Goal: Information Seeking & Learning: Understand process/instructions

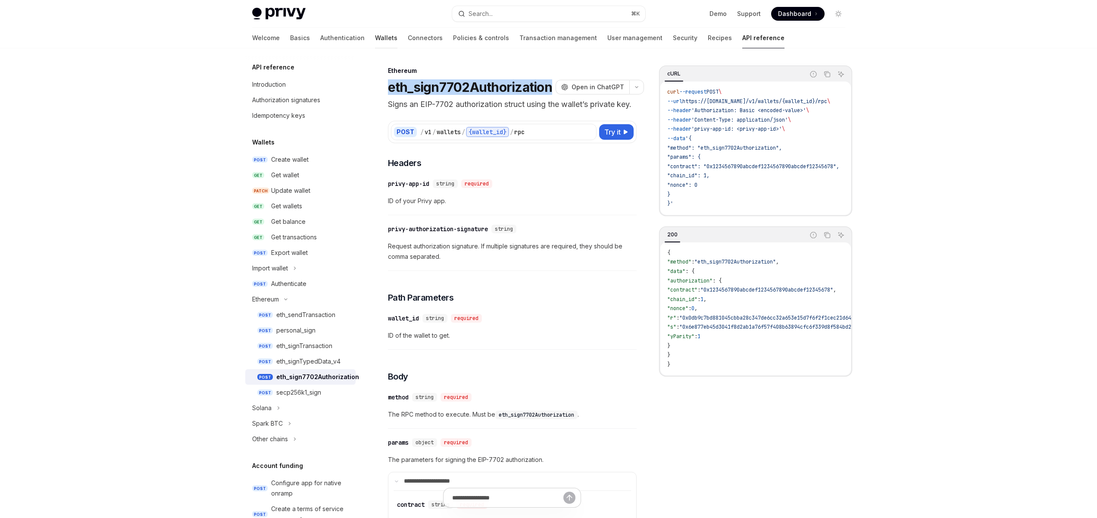
click at [375, 39] on link "Wallets" at bounding box center [386, 38] width 22 height 21
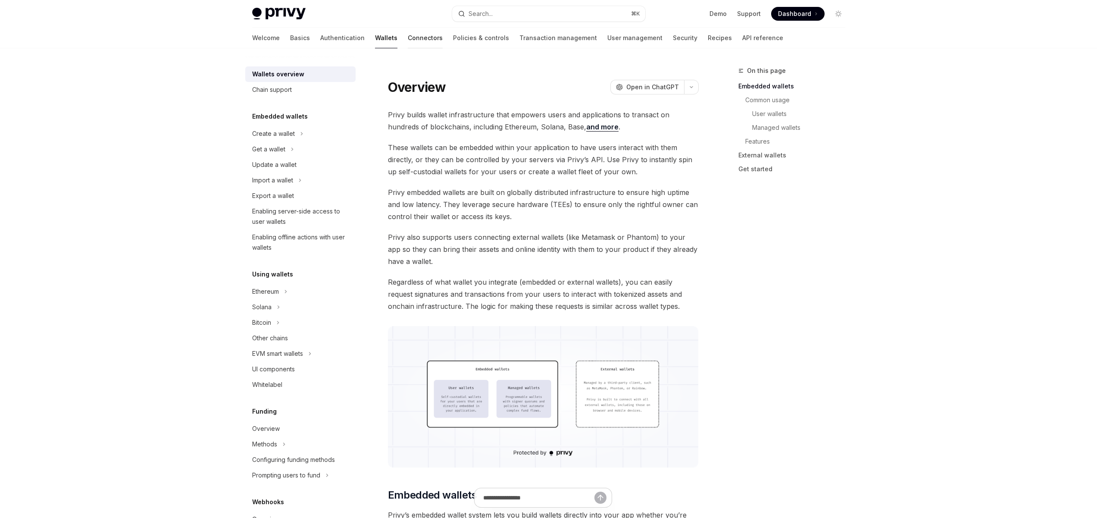
click at [408, 37] on link "Connectors" at bounding box center [425, 38] width 35 height 21
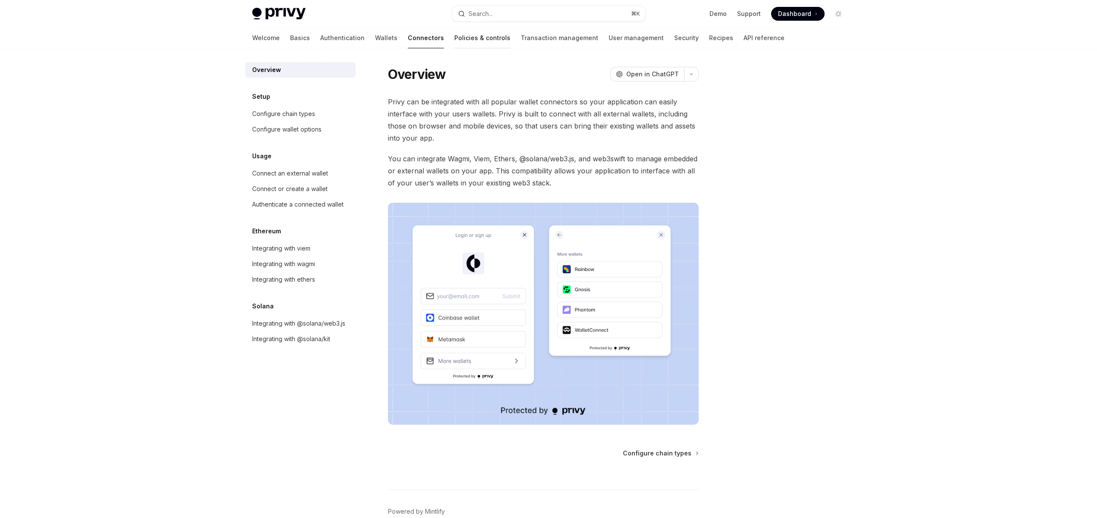
click at [454, 38] on link "Policies & controls" at bounding box center [482, 38] width 56 height 21
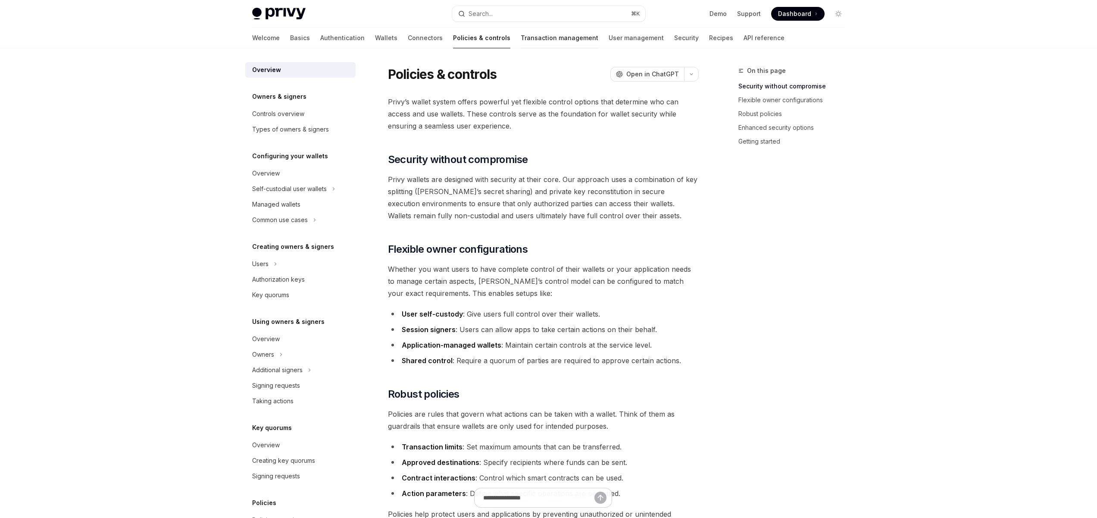
click at [521, 38] on link "Transaction management" at bounding box center [560, 38] width 78 height 21
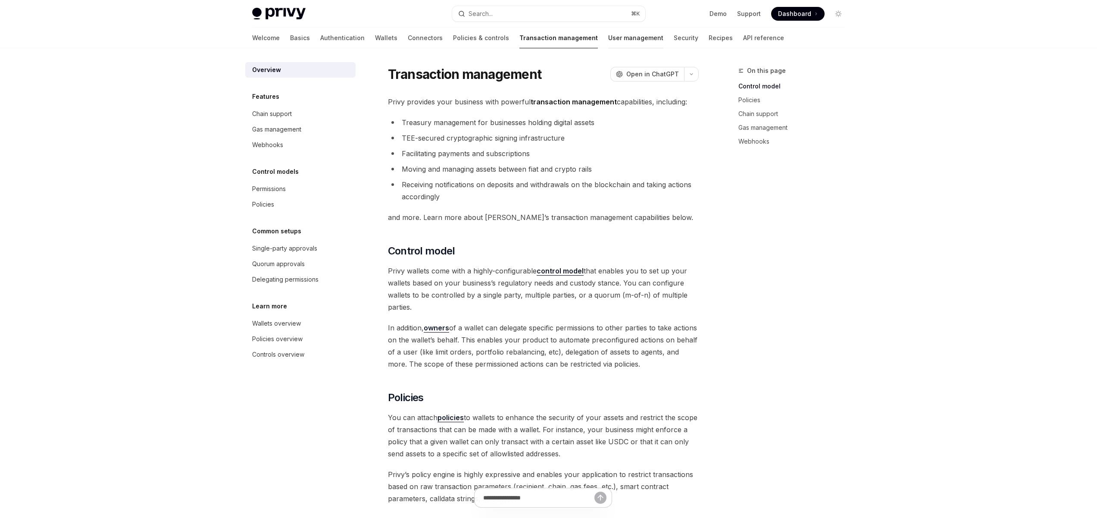
click at [608, 36] on link "User management" at bounding box center [635, 38] width 55 height 21
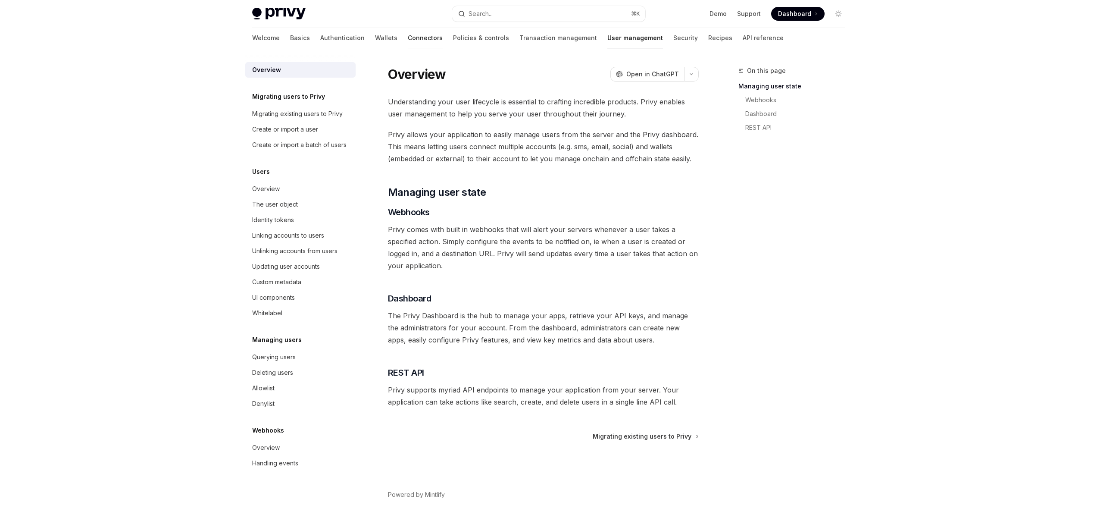
click at [408, 33] on link "Connectors" at bounding box center [425, 38] width 35 height 21
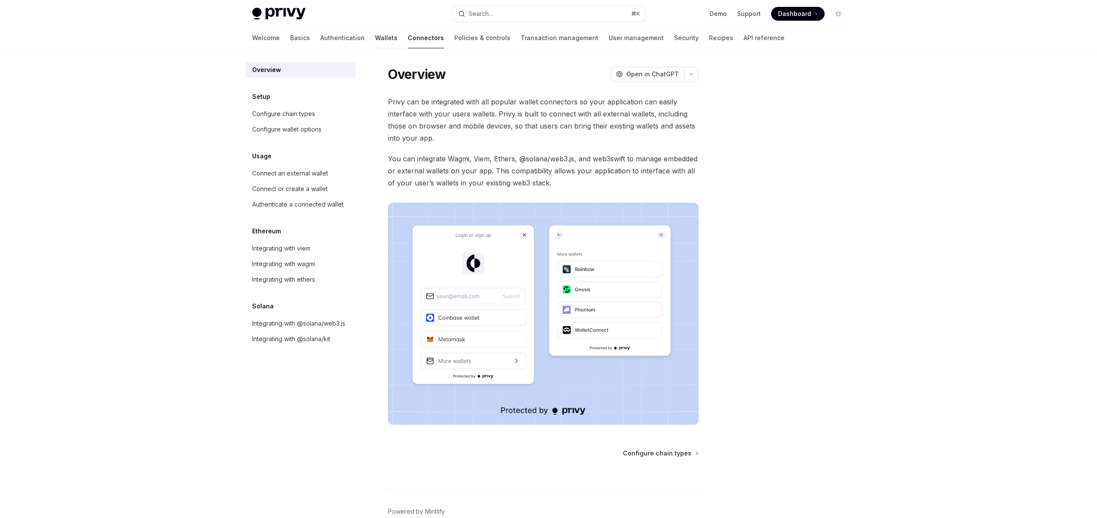
click at [375, 35] on link "Wallets" at bounding box center [386, 38] width 22 height 21
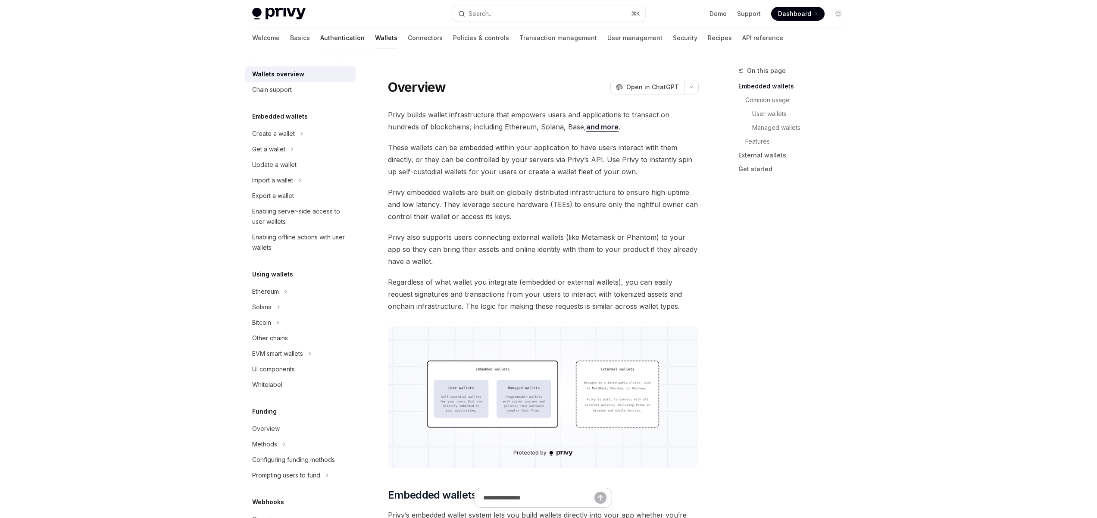
click at [320, 39] on link "Authentication" at bounding box center [342, 38] width 44 height 21
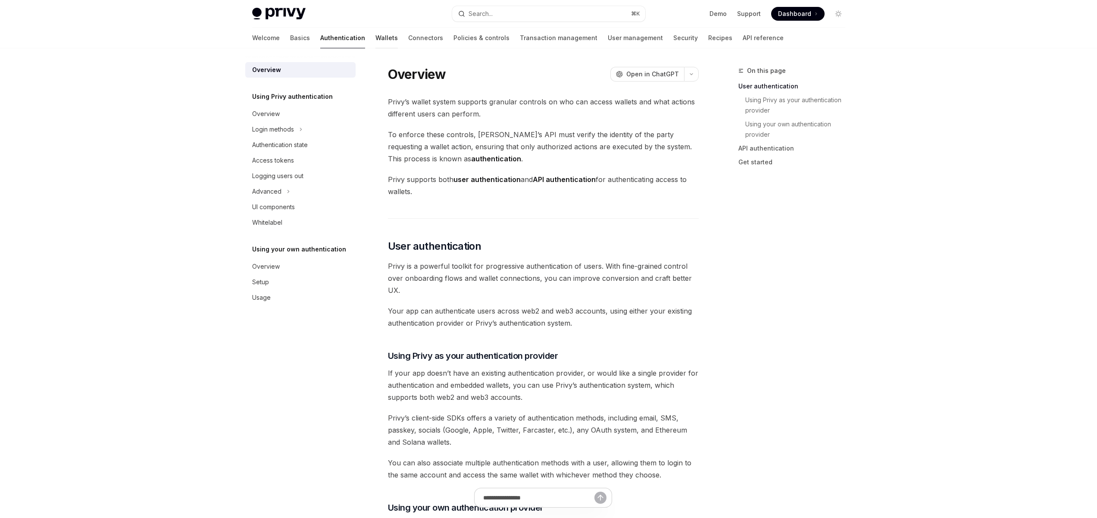
click at [375, 38] on link "Wallets" at bounding box center [386, 38] width 22 height 21
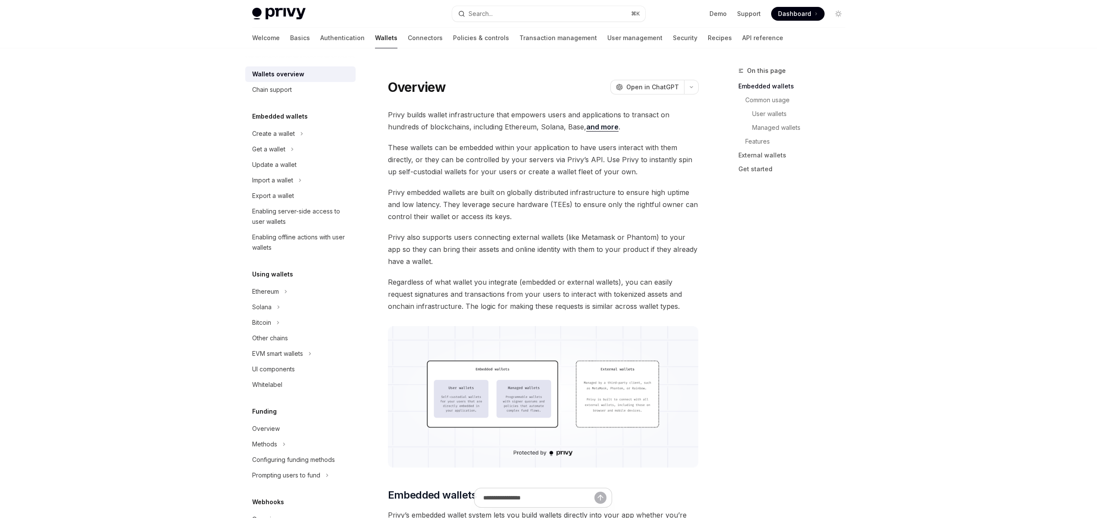
click at [622, 232] on span "Privy also supports users connecting external wallets (like Metamask or Phantom…" at bounding box center [543, 249] width 311 height 36
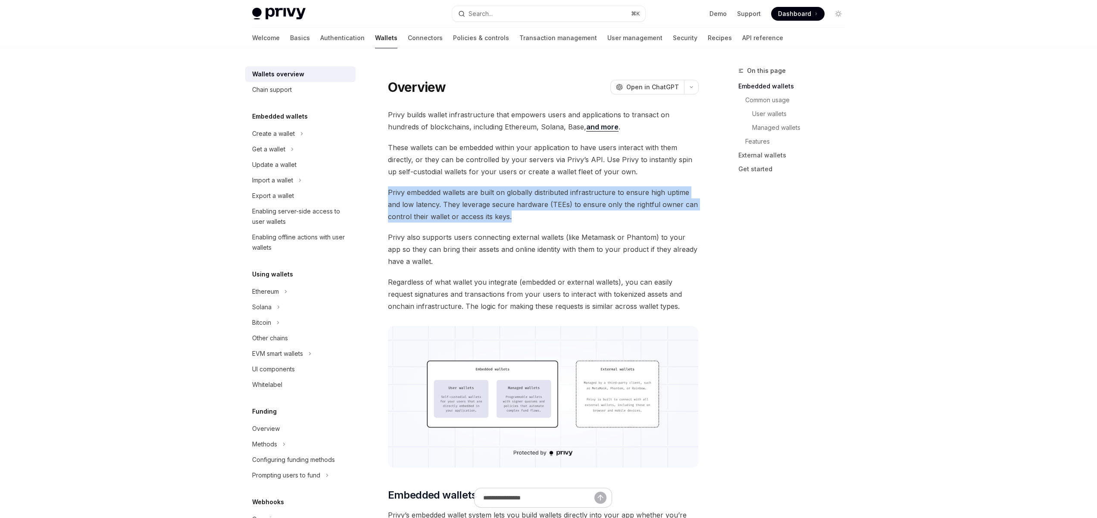
drag, startPoint x: 519, startPoint y: 215, endPoint x: 490, endPoint y: 193, distance: 36.3
click at [551, 219] on span "Privy embedded wallets are built on globally distributed infrastructure to ensu…" at bounding box center [543, 204] width 311 height 36
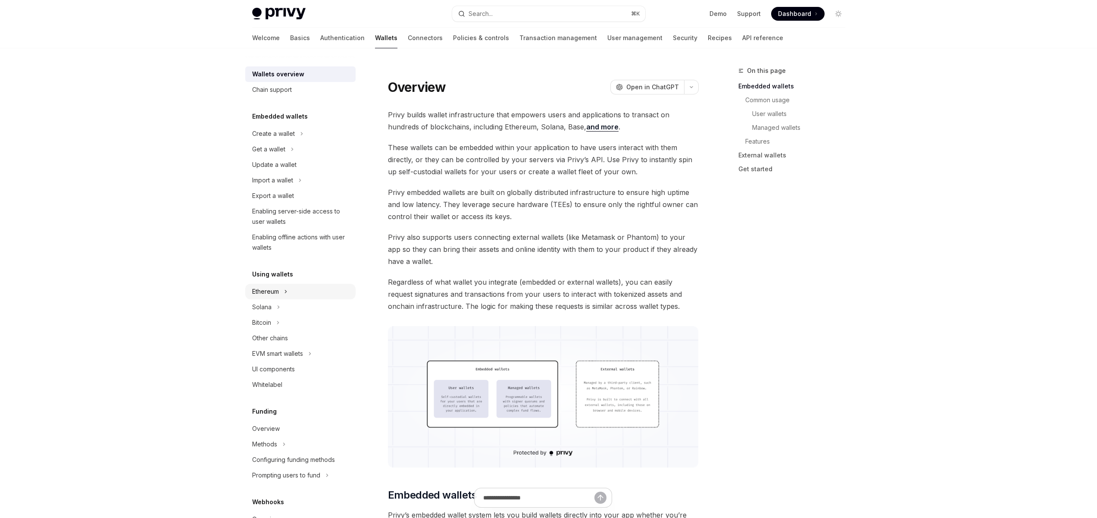
click at [288, 297] on button "Ethereum" at bounding box center [300, 292] width 110 height 16
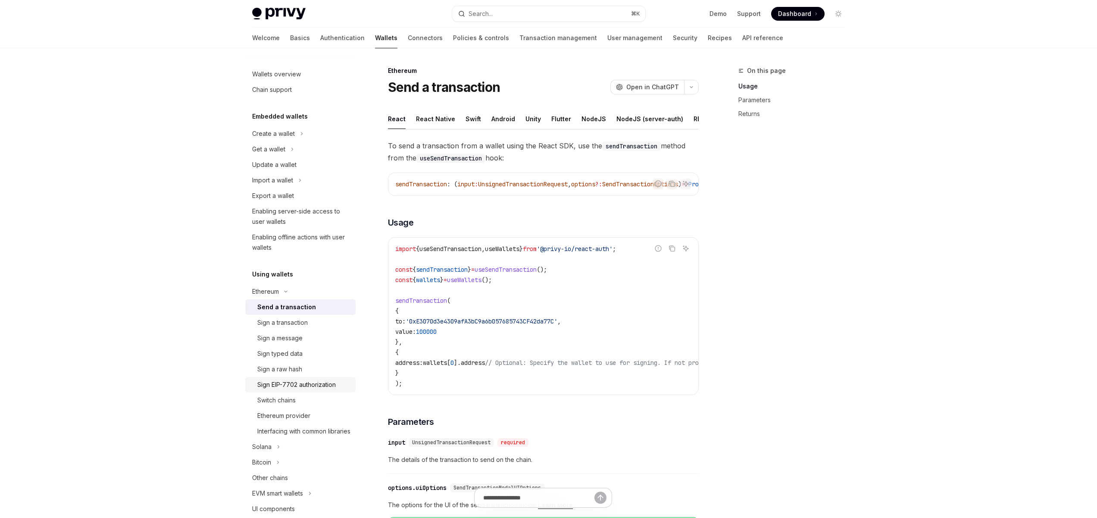
click at [291, 381] on div "Sign EIP-7702 authorization" at bounding box center [296, 384] width 78 height 10
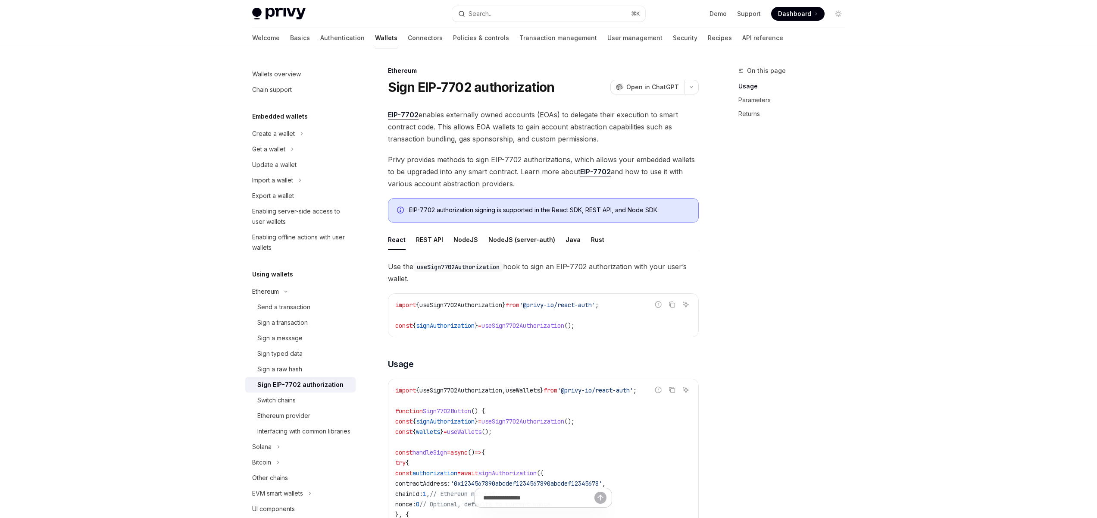
click at [395, 243] on div "React" at bounding box center [397, 239] width 18 height 20
click at [566, 240] on div "Java" at bounding box center [572, 239] width 15 height 20
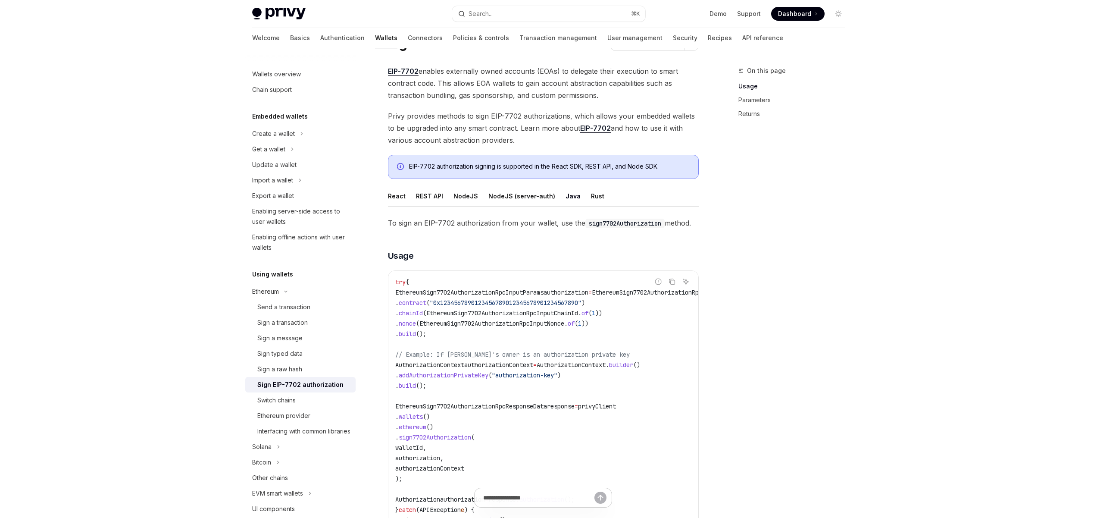
scroll to position [103, 0]
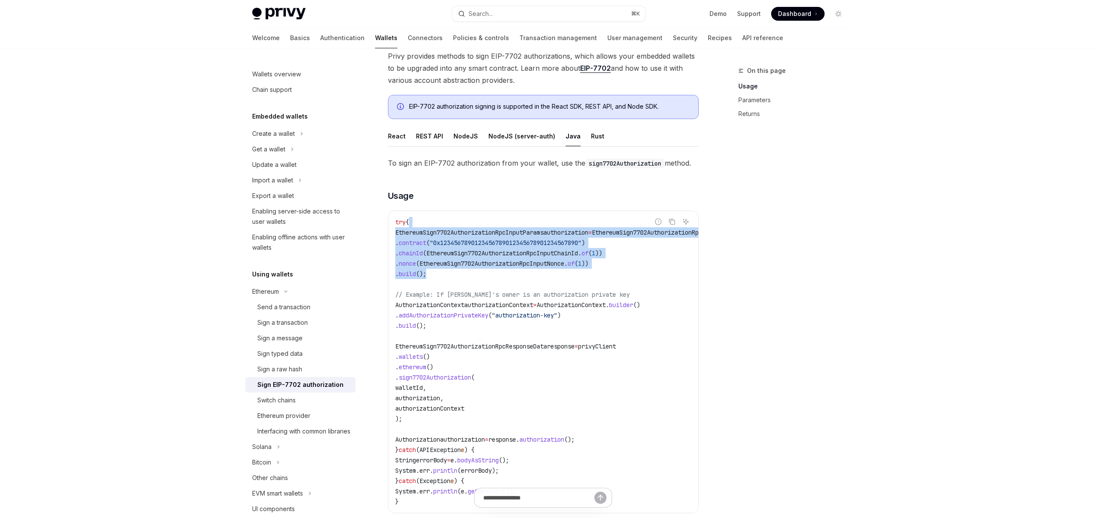
drag, startPoint x: 470, startPoint y: 272, endPoint x: 418, endPoint y: 224, distance: 71.4
click at [418, 224] on code "try { EthereumSign7702AuthorizationRpcInputParams authorization = EthereumSign7…" at bounding box center [595, 362] width 400 height 290
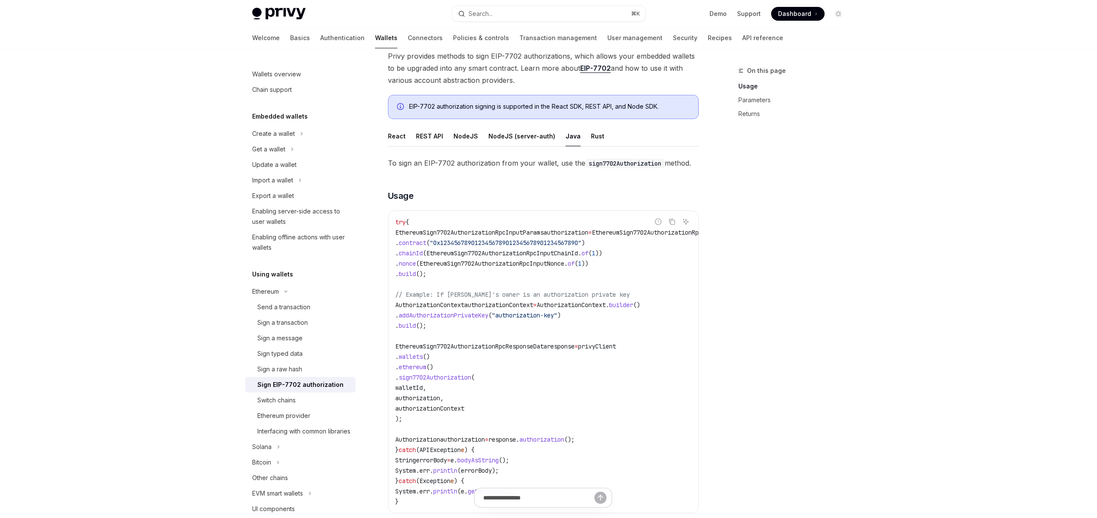
click at [522, 280] on code "try { EthereumSign7702AuthorizationRpcInputParams authorization = EthereumSign7…" at bounding box center [595, 362] width 400 height 290
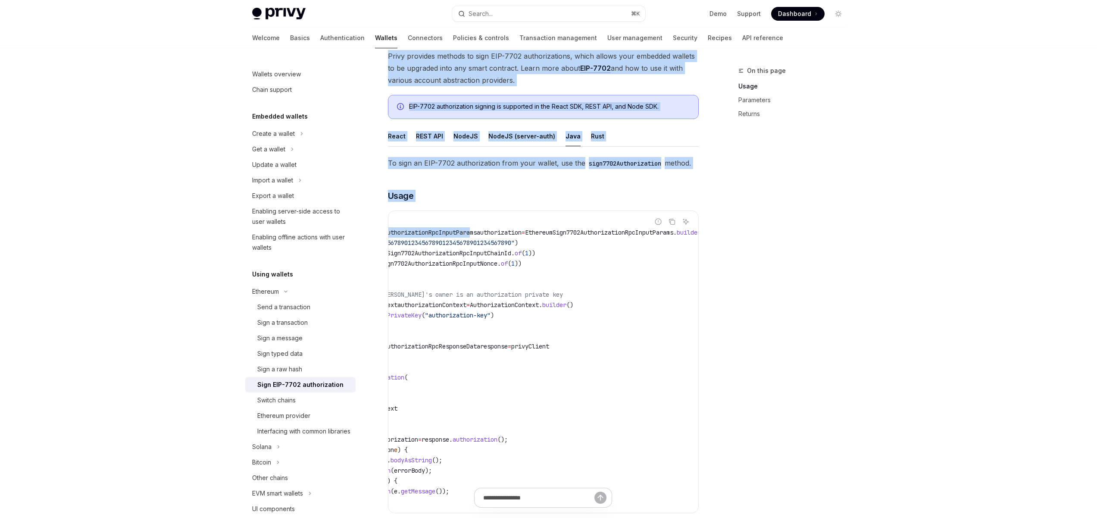
scroll to position [0, 141]
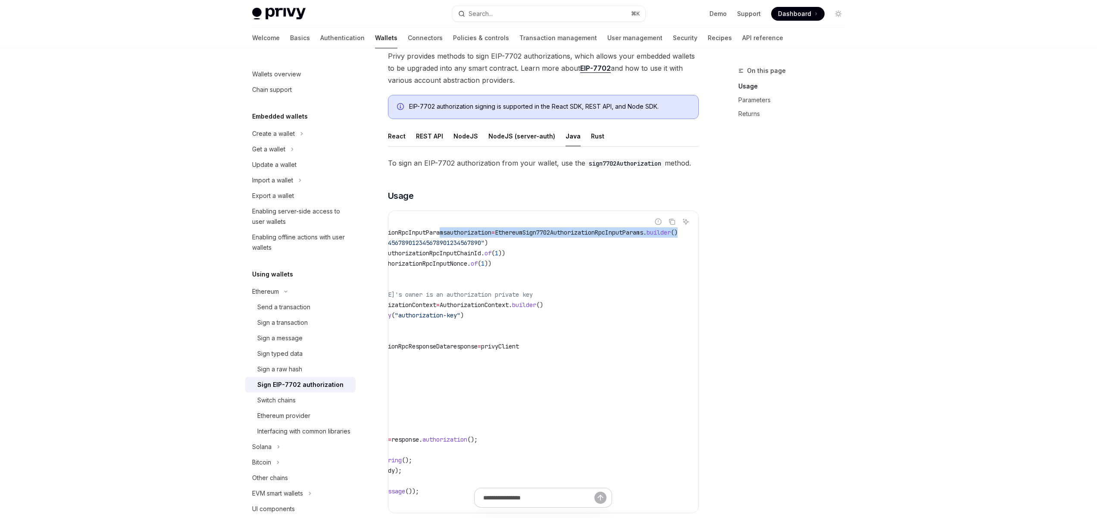
drag, startPoint x: 545, startPoint y: 234, endPoint x: 692, endPoint y: 236, distance: 146.5
click at [693, 236] on div "Report incorrect code Copy Ask AI try { EthereumSign7702AuthorizationRpcInputPa…" at bounding box center [543, 361] width 311 height 302
click at [613, 238] on code "try { EthereumSign7702AuthorizationRpcInputParams authorization = EthereumSign7…" at bounding box center [498, 362] width 400 height 290
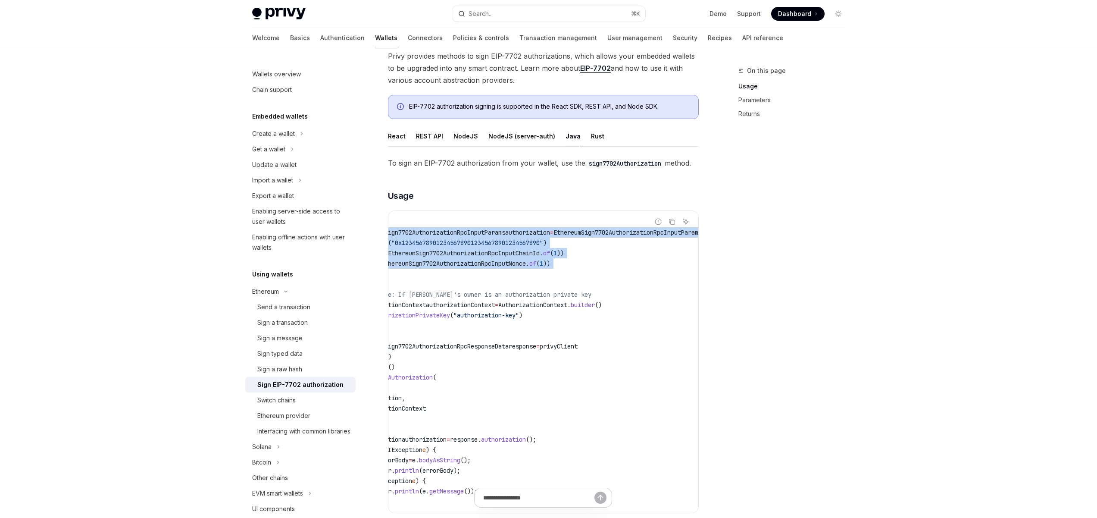
scroll to position [0, 0]
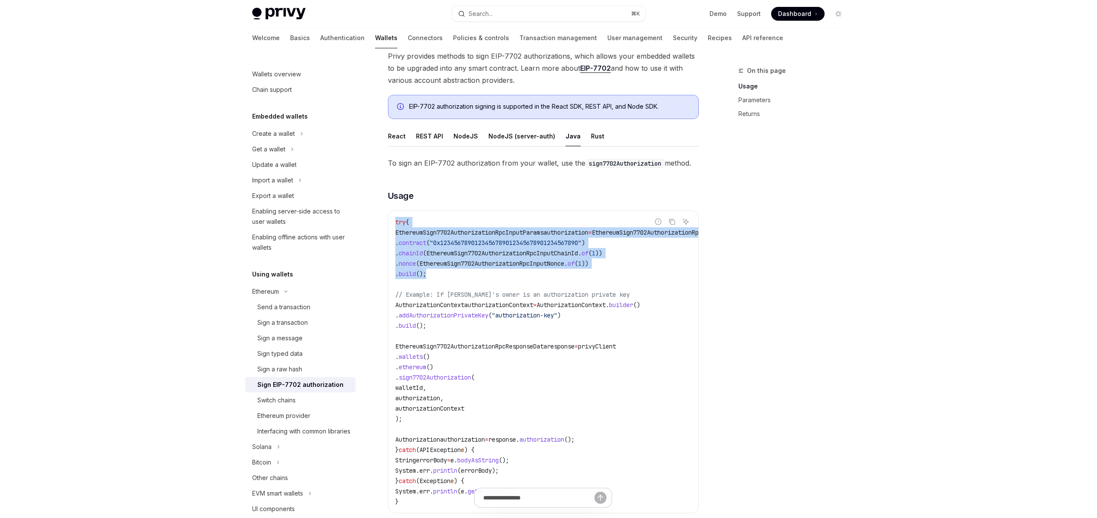
drag, startPoint x: 428, startPoint y: 270, endPoint x: 472, endPoint y: 266, distance: 44.1
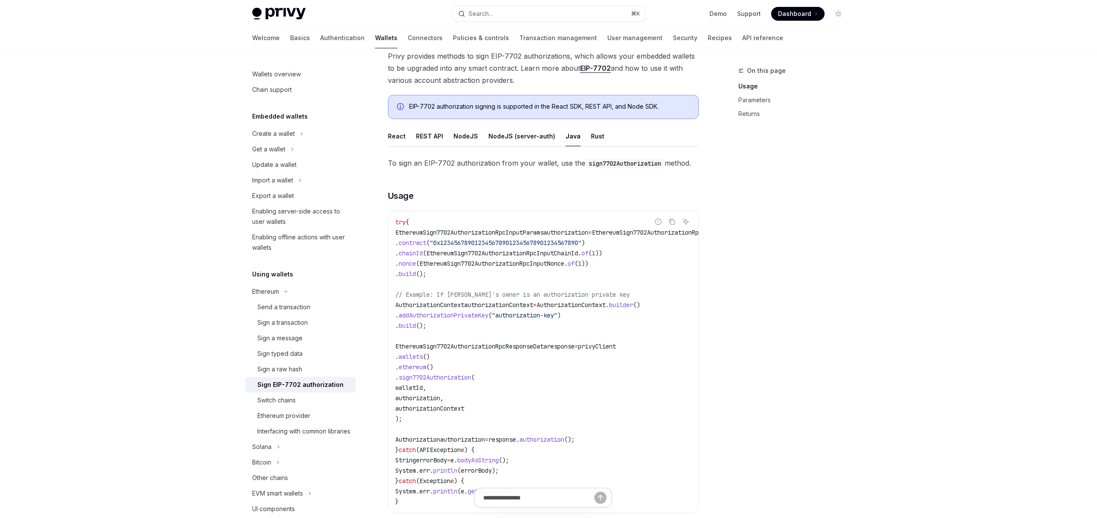
click at [533, 301] on span "authorizationContext" at bounding box center [498, 305] width 69 height 8
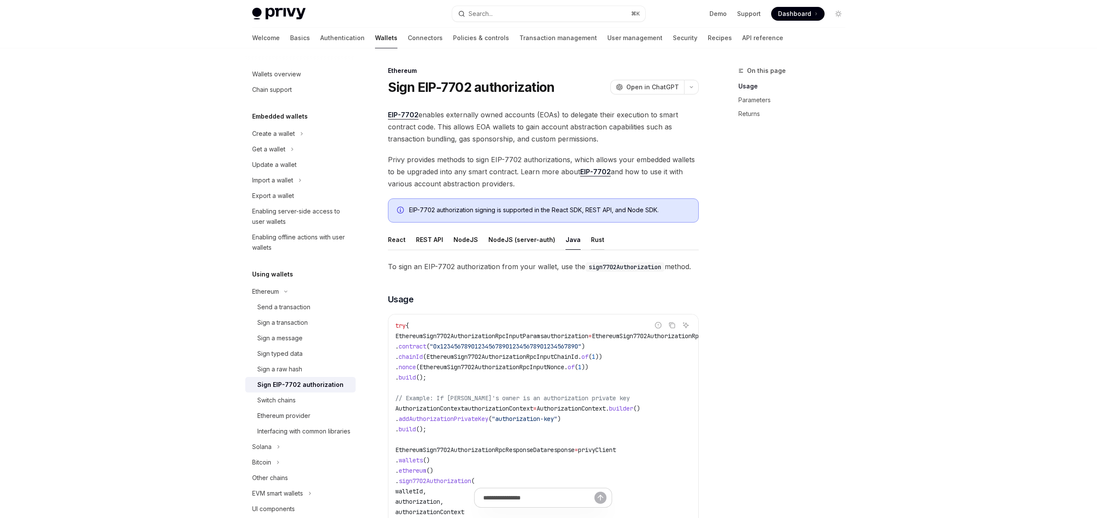
click at [591, 235] on div "Rust" at bounding box center [597, 239] width 13 height 20
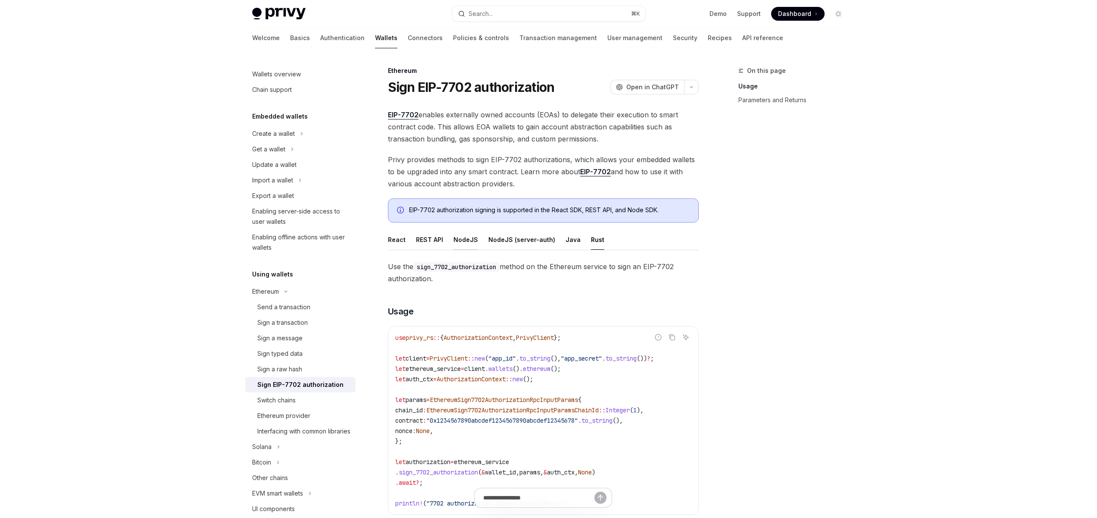
click at [461, 242] on div "NodeJS" at bounding box center [465, 239] width 25 height 20
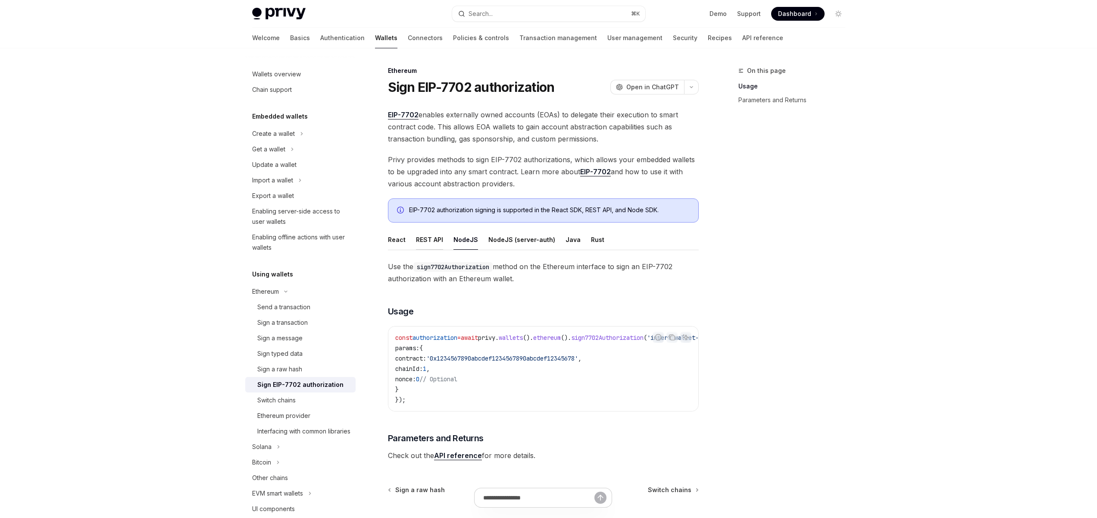
click at [427, 240] on div "REST API" at bounding box center [429, 239] width 27 height 20
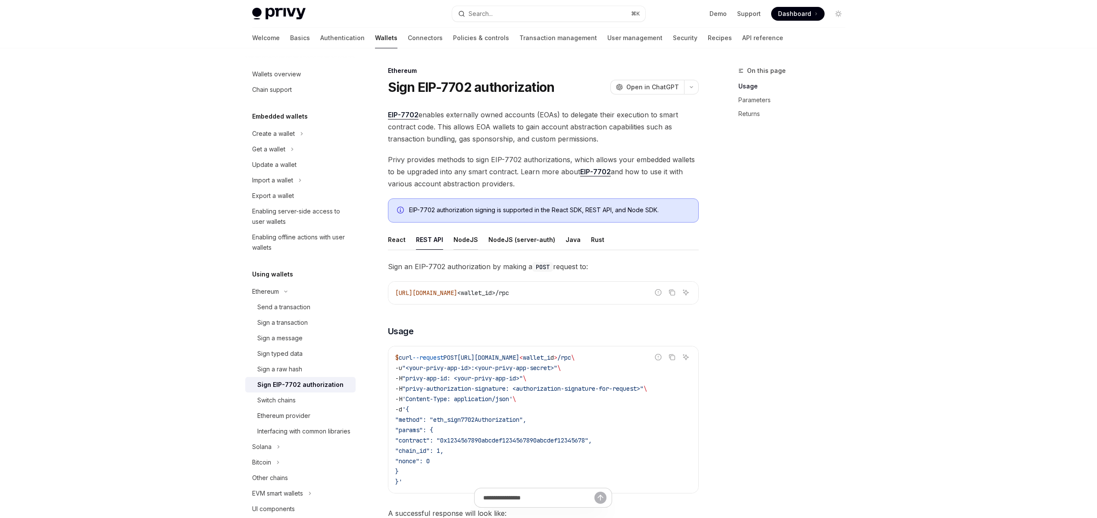
click at [459, 240] on div "NodeJS" at bounding box center [465, 239] width 25 height 20
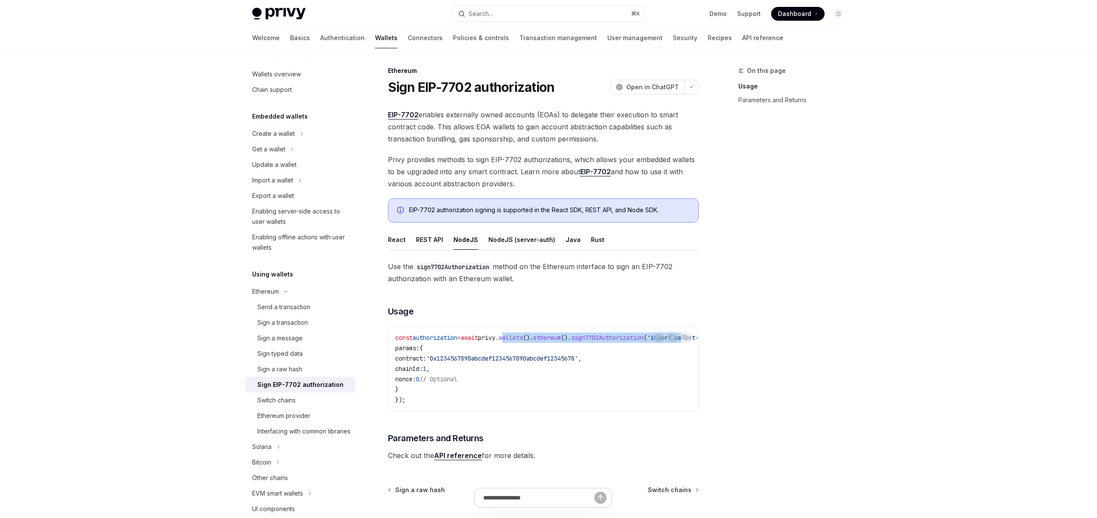
scroll to position [0, 72]
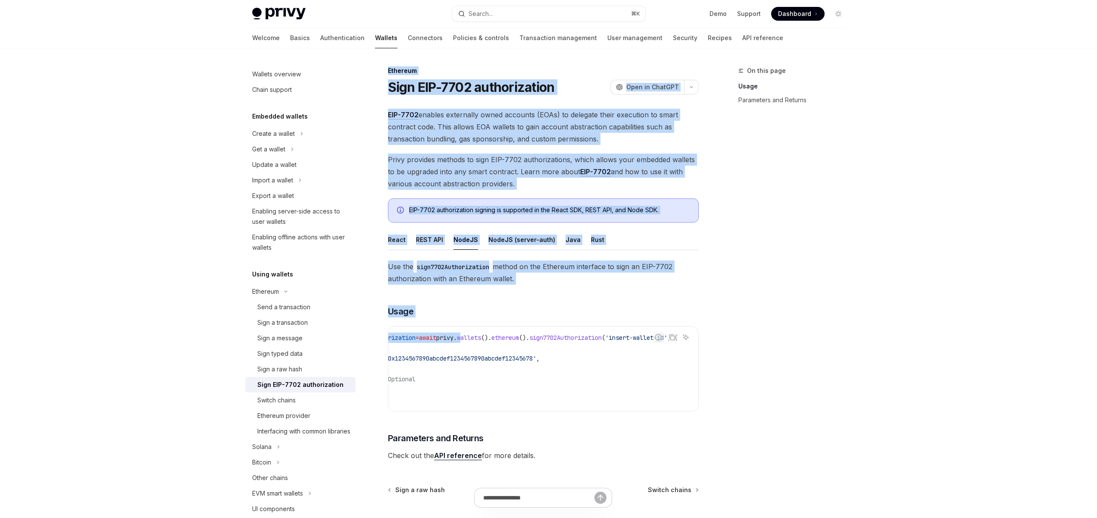
drag, startPoint x: 560, startPoint y: 338, endPoint x: 725, endPoint y: 343, distance: 165.1
click at [726, 343] on div "On this page Usage Parameters and Returns Ethereum Sign EIP-7702 authorization …" at bounding box center [548, 324] width 607 height 552
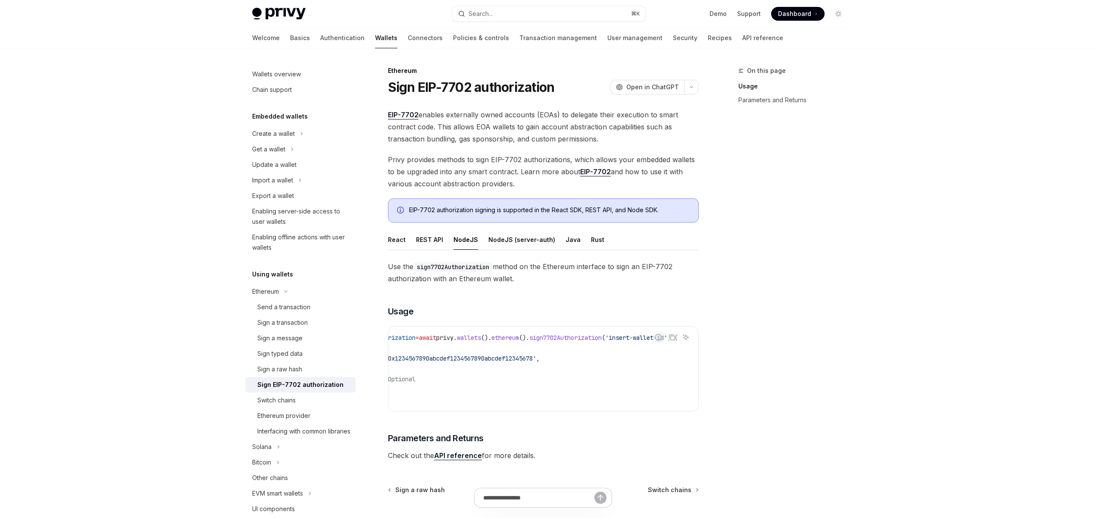
click at [531, 341] on code "const authorization = await privy . wallets (). ethereum (). sign7702Authorizat…" at bounding box center [525, 368] width 345 height 72
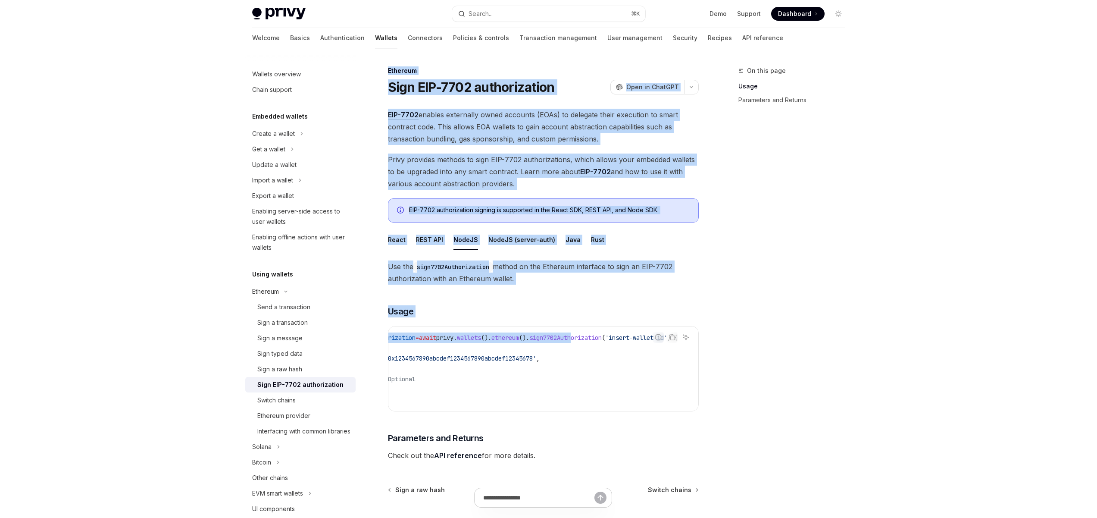
drag, startPoint x: 566, startPoint y: 340, endPoint x: 700, endPoint y: 343, distance: 134.0
click at [700, 343] on div "On this page Usage Parameters and Returns Ethereum Sign EIP-7702 authorization …" at bounding box center [548, 324] width 607 height 552
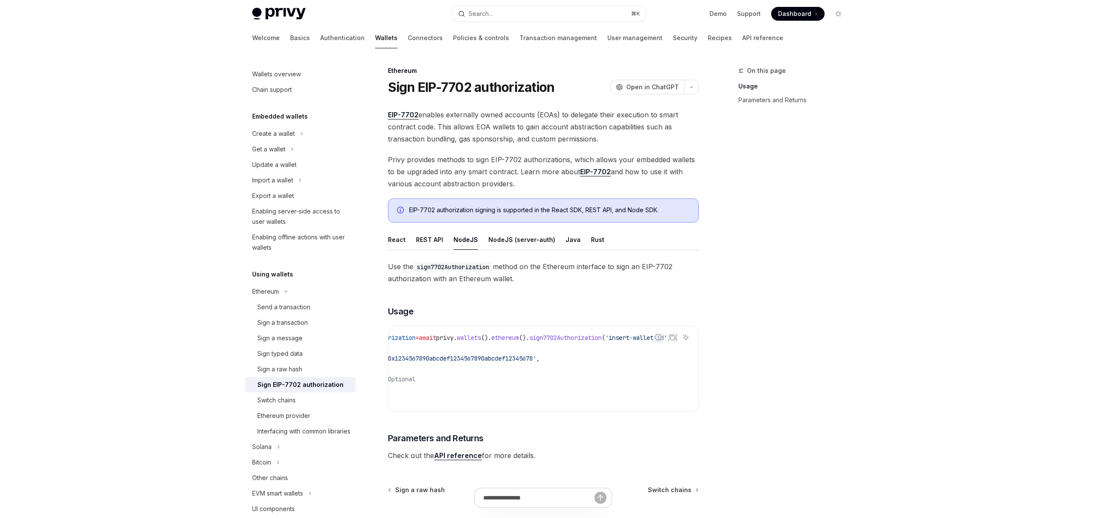
click at [537, 337] on span "sign7702Authorization" at bounding box center [565, 338] width 72 height 8
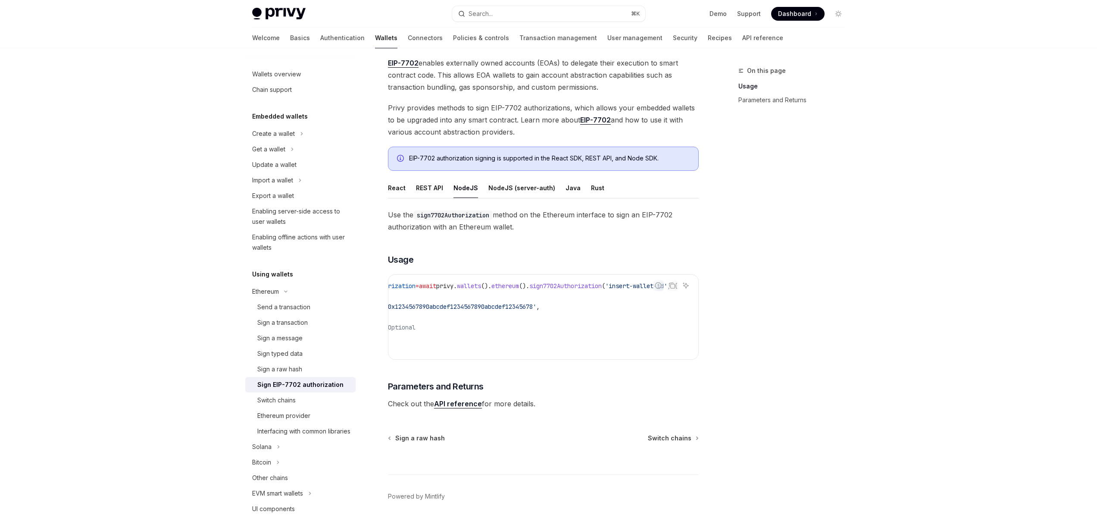
scroll to position [0, 0]
drag, startPoint x: 465, startPoint y: 334, endPoint x: 512, endPoint y: 324, distance: 48.5
click at [362, 275] on div "Wallets overview Chain support Embedded wallets Create a wallet Get a wallet Up…" at bounding box center [548, 273] width 634 height 552
click at [514, 325] on code "const authorization = await privy . wallets (). ethereum (). sign7702Authorizat…" at bounding box center [567, 317] width 345 height 72
click at [393, 189] on div "React" at bounding box center [397, 188] width 18 height 20
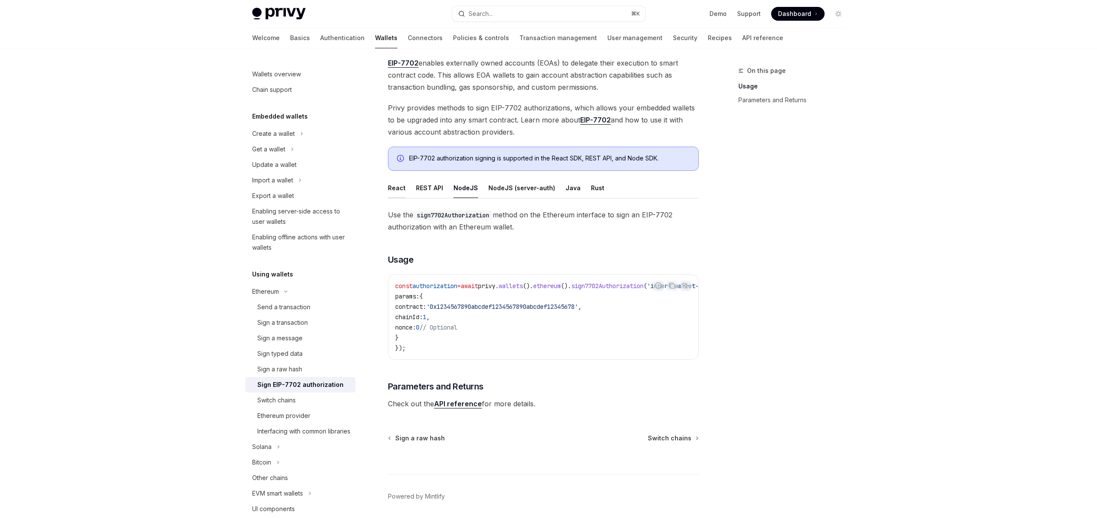
type textarea "*"
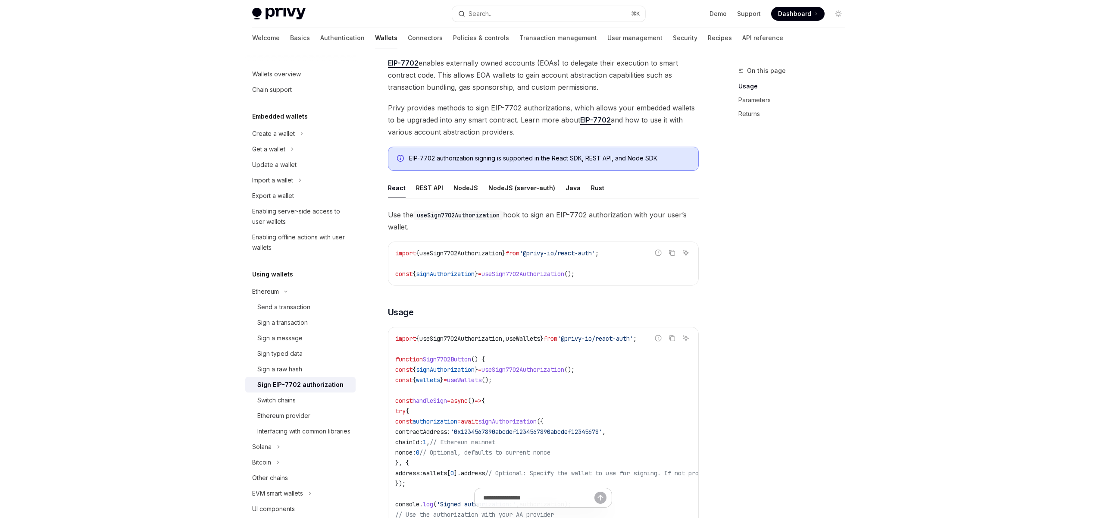
click at [498, 279] on div "import { useSign7702Authorization } from '@privy-io/react-auth' ; const { signA…" at bounding box center [543, 263] width 310 height 43
drag, startPoint x: 569, startPoint y: 278, endPoint x: 437, endPoint y: 274, distance: 131.9
click at [459, 274] on code "import { useSign7702Authorization } from '@privy-io/react-auth' ; const { signA…" at bounding box center [543, 263] width 296 height 31
click at [437, 274] on span "signAuthorization" at bounding box center [445, 274] width 59 height 8
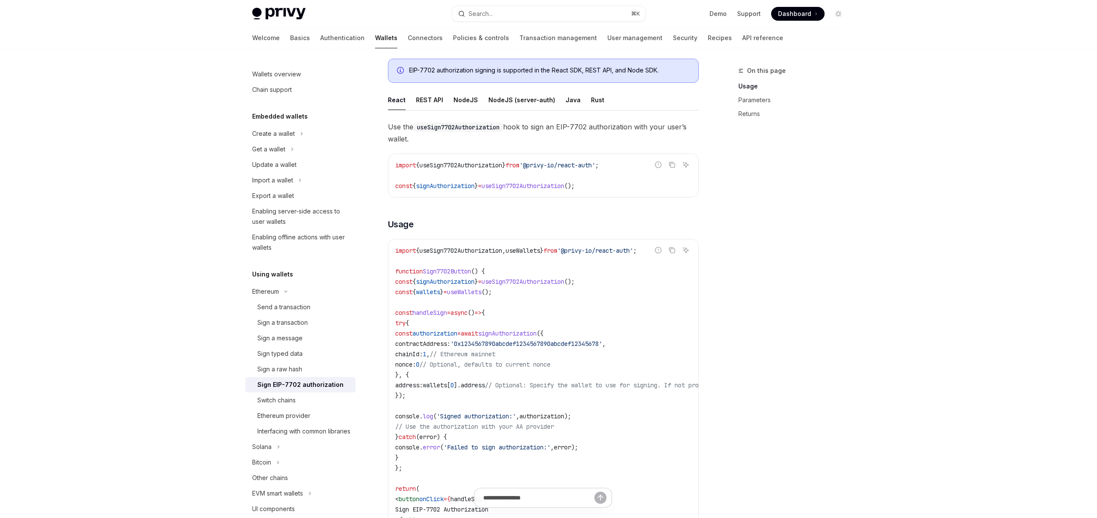
scroll to position [103, 0]
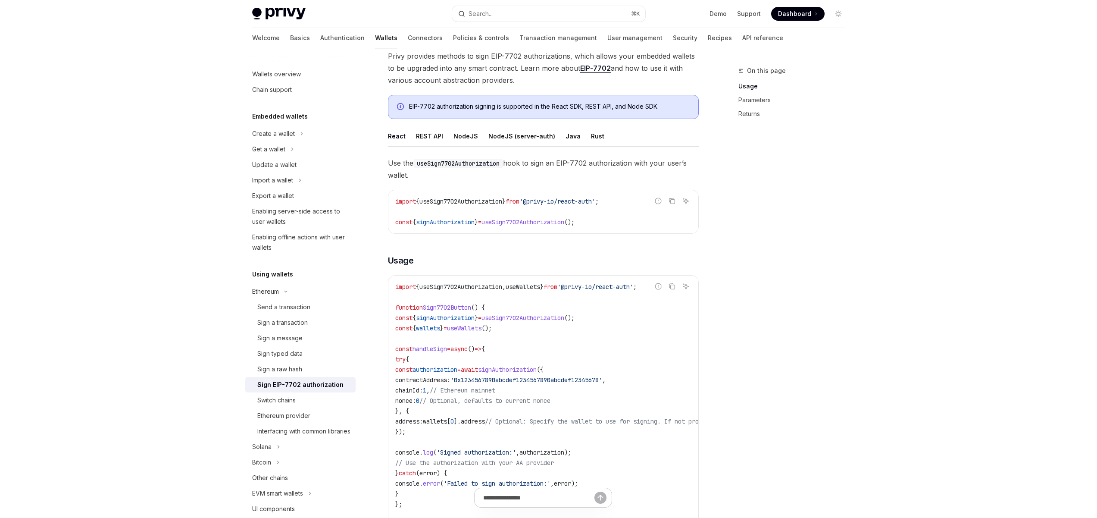
click at [539, 218] on span "useSign7702Authorization" at bounding box center [522, 222] width 83 height 8
copy span "useSign7702Authorization"
